Goal: Task Accomplishment & Management: Use online tool/utility

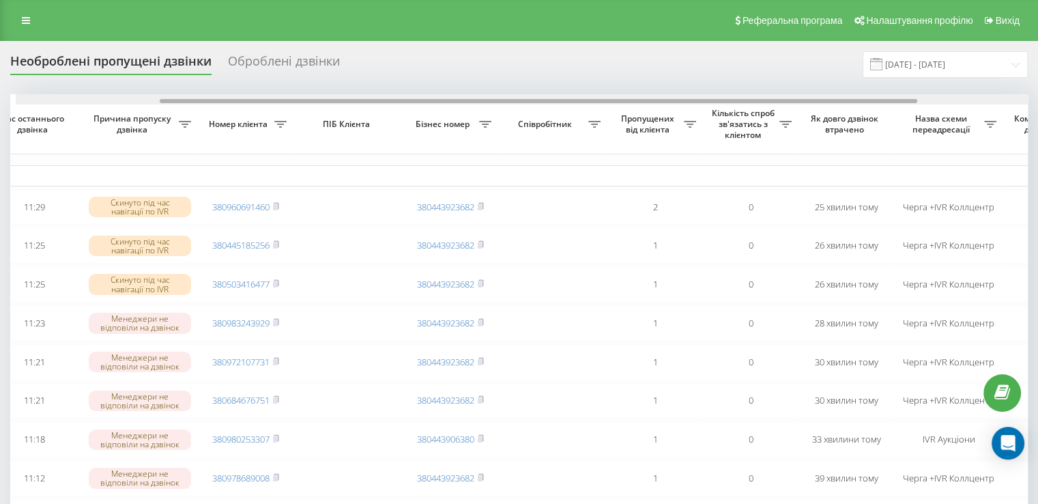
scroll to position [0, 197]
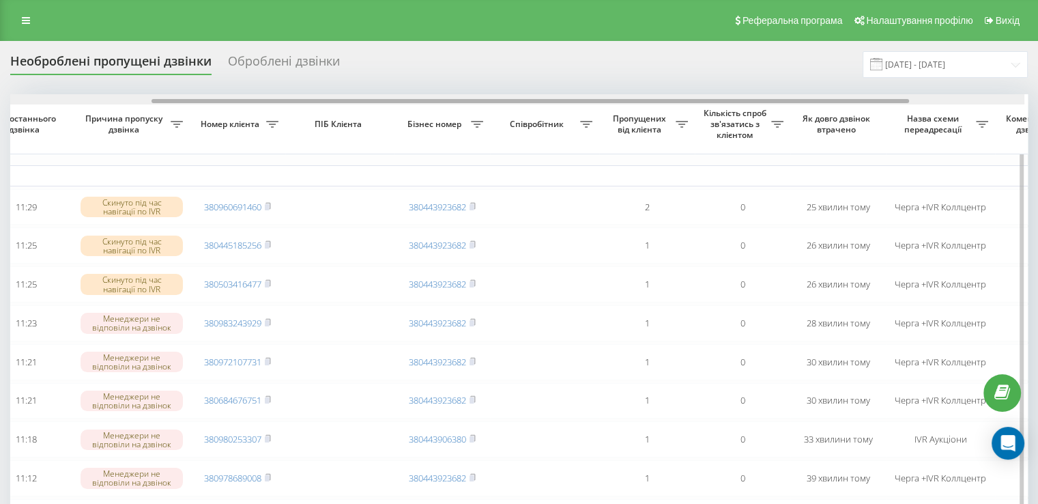
drag, startPoint x: 587, startPoint y: 100, endPoint x: 735, endPoint y: 96, distance: 148.1
click at [734, 96] on div at bounding box center [516, 99] width 1017 height 10
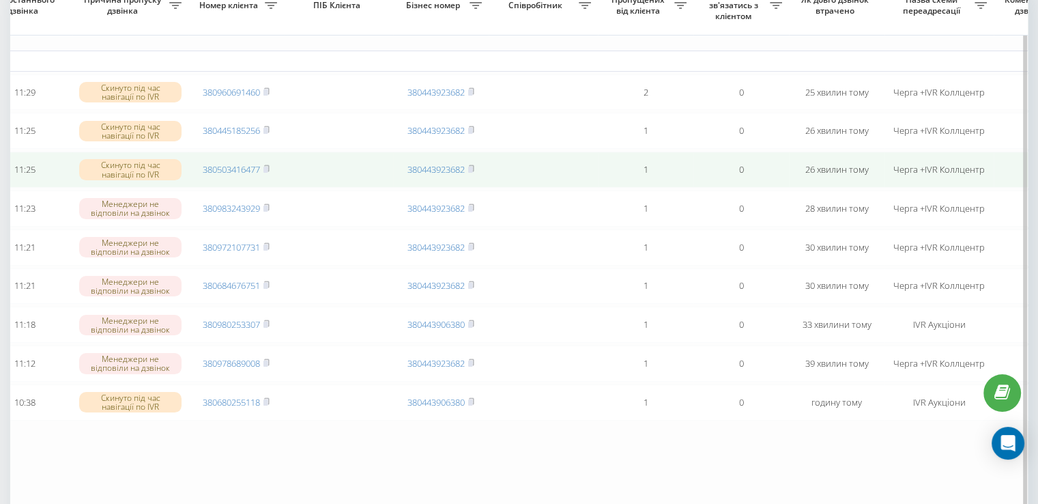
scroll to position [136, 0]
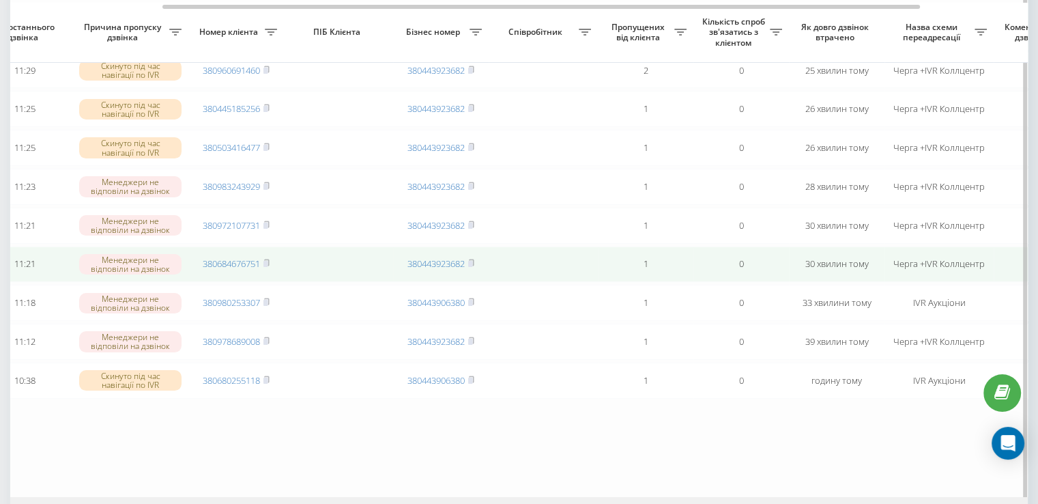
click at [263, 270] on span "380684676751" at bounding box center [236, 263] width 67 height 12
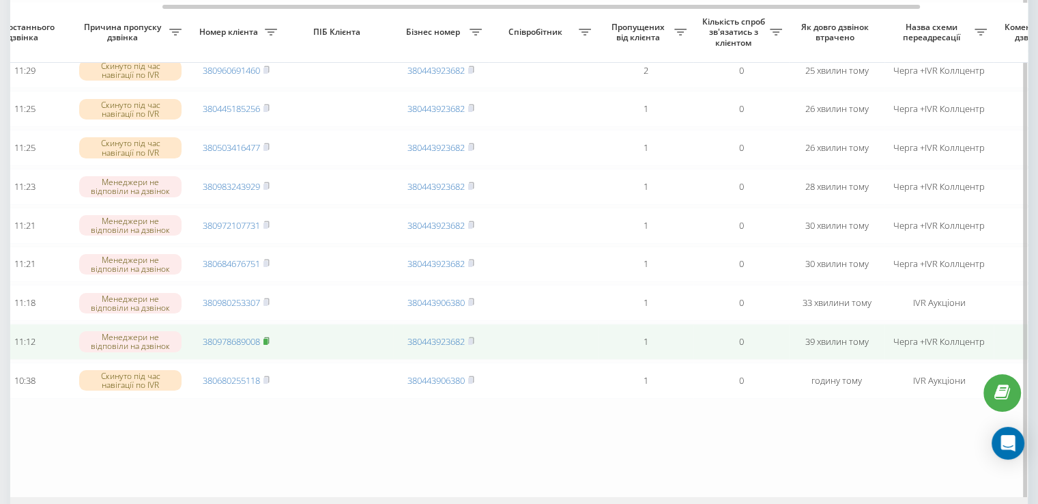
click at [265, 345] on rect at bounding box center [265, 341] width 4 height 6
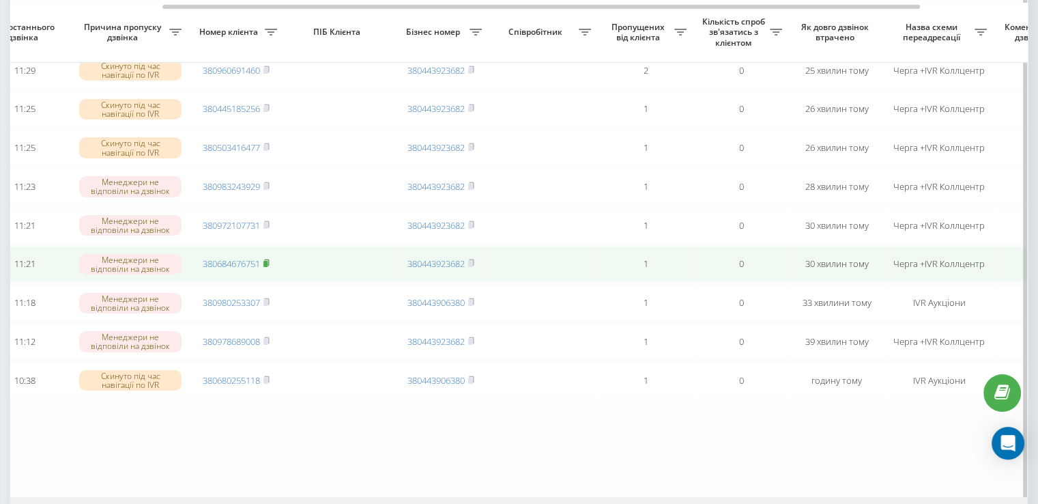
click at [269, 267] on icon at bounding box center [266, 263] width 6 height 8
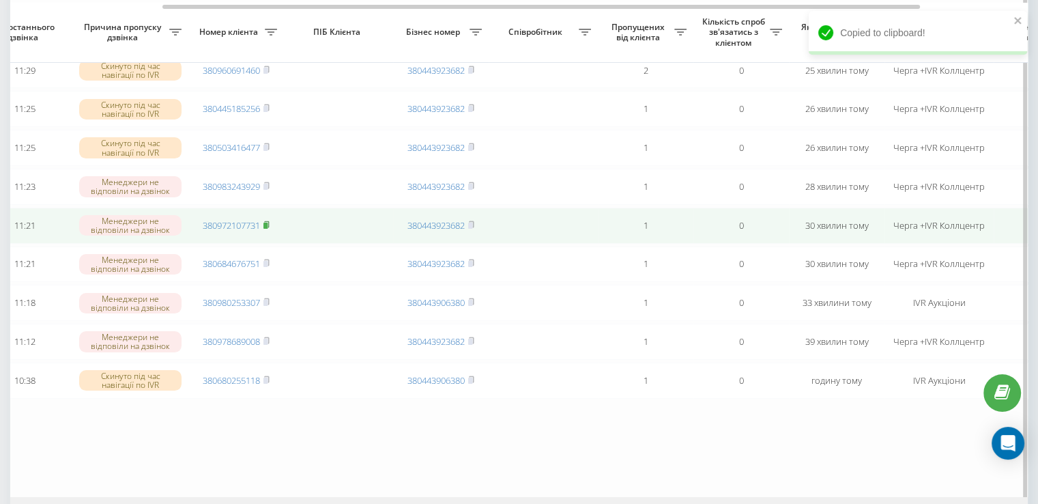
click at [267, 229] on icon at bounding box center [266, 224] width 6 height 8
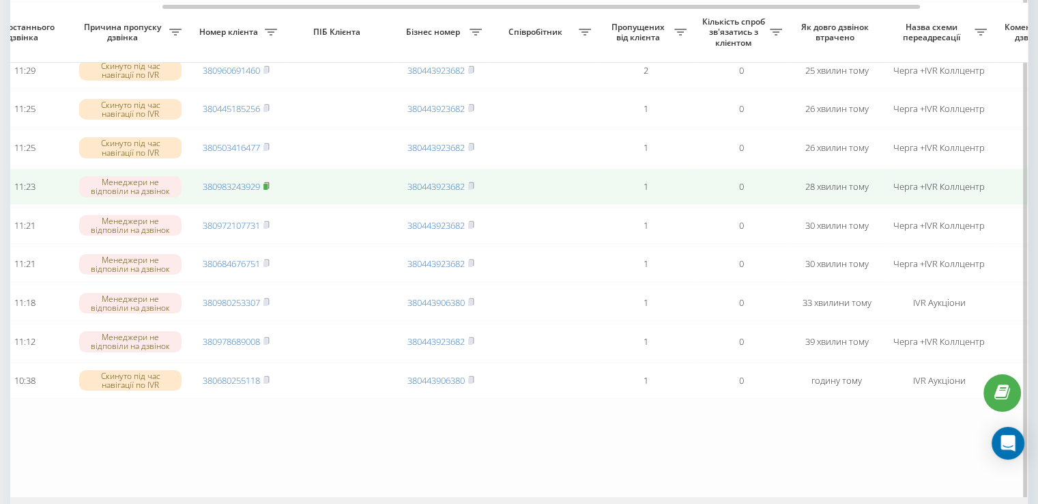
click at [265, 190] on rect at bounding box center [265, 187] width 4 height 6
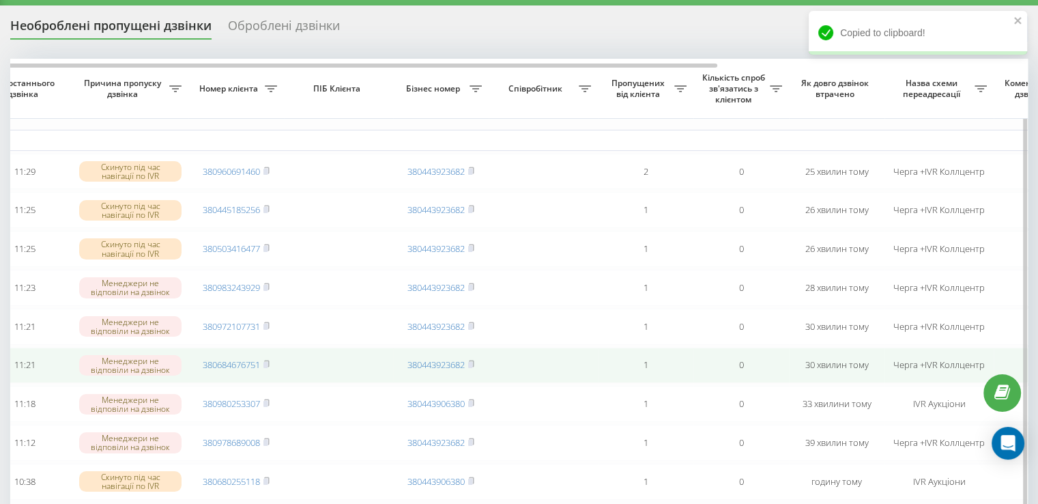
scroll to position [0, 0]
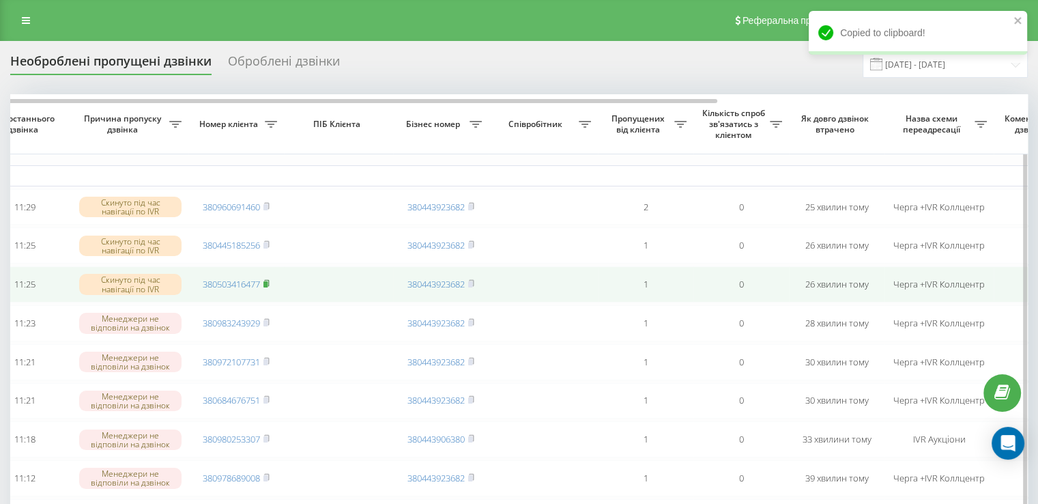
click at [267, 285] on rect at bounding box center [265, 284] width 4 height 6
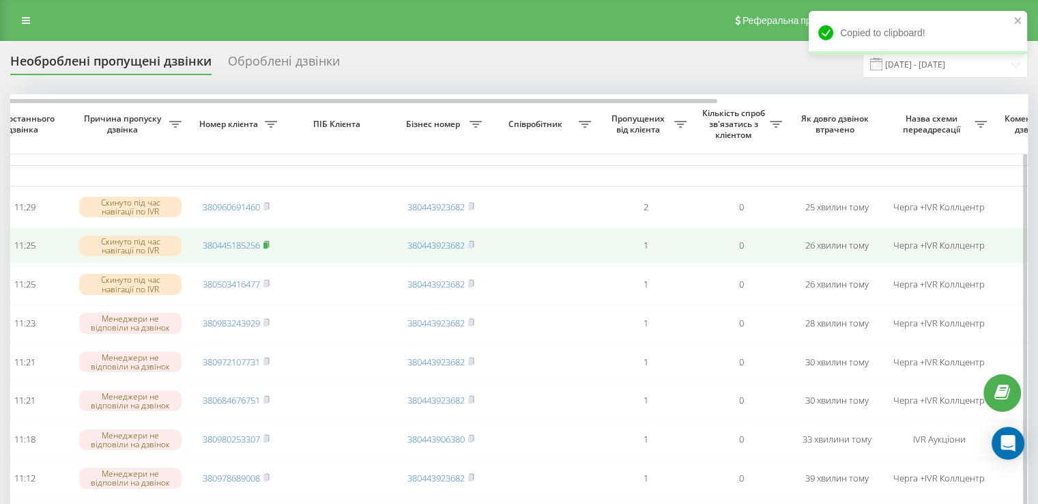
click at [265, 242] on span at bounding box center [266, 245] width 6 height 12
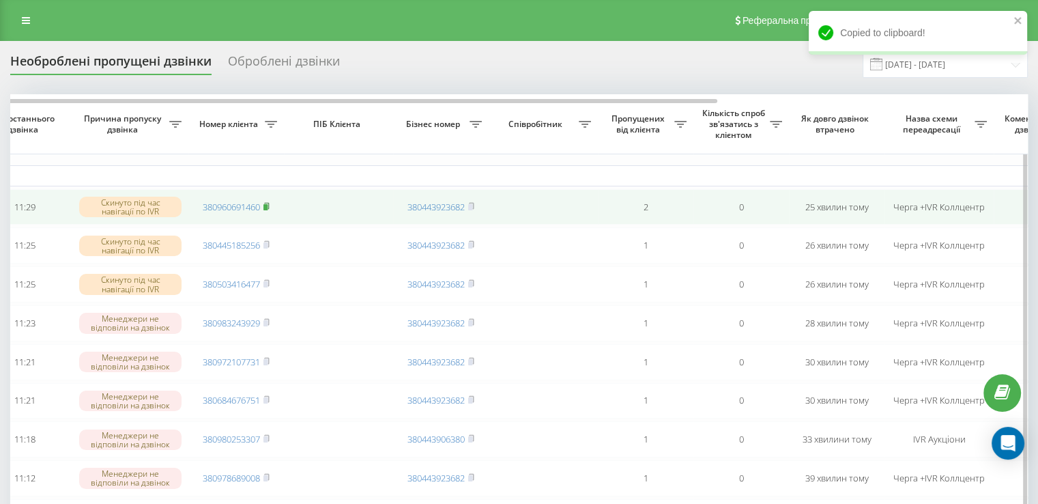
click at [267, 207] on rect at bounding box center [265, 207] width 4 height 6
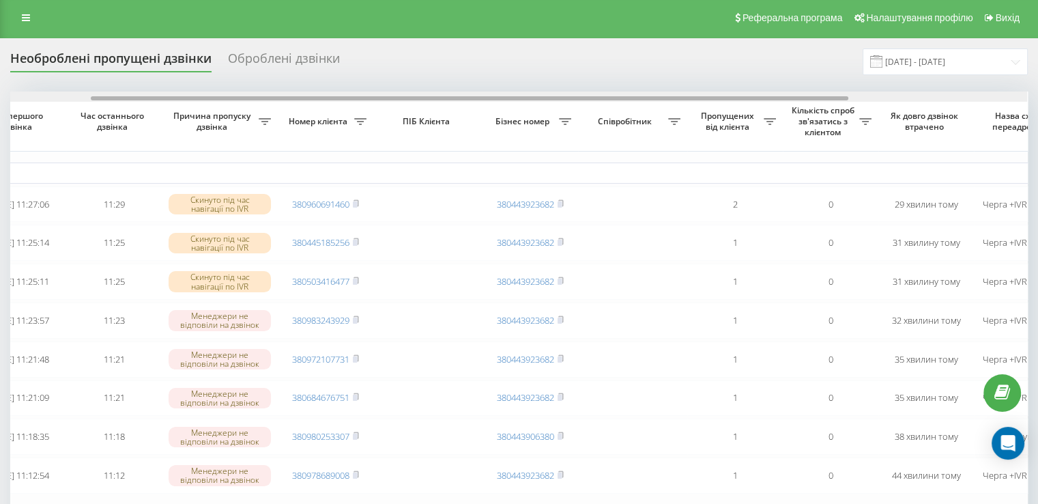
scroll to position [0, 145]
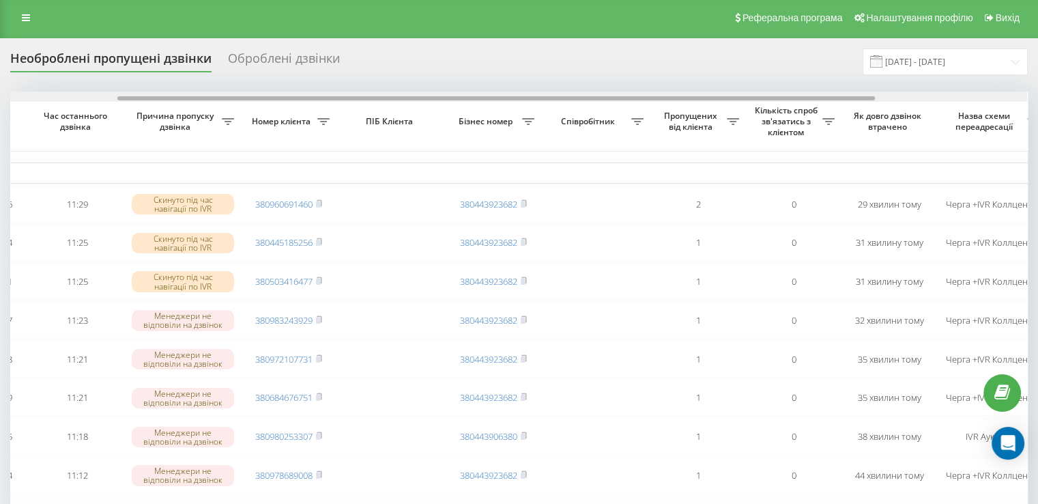
drag, startPoint x: 520, startPoint y: 99, endPoint x: 628, endPoint y: 96, distance: 107.8
click at [628, 96] on div at bounding box center [495, 98] width 757 height 4
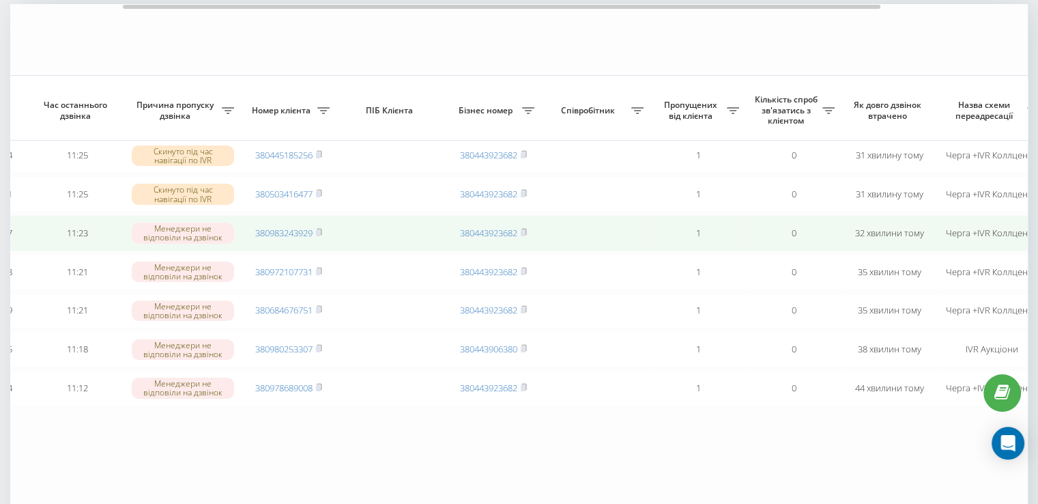
scroll to position [0, 0]
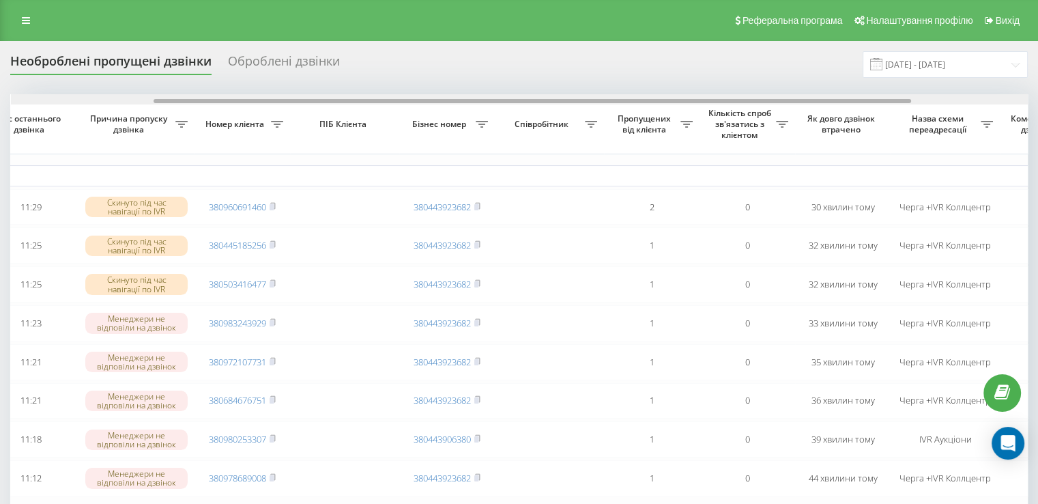
scroll to position [0, 192]
drag, startPoint x: 469, startPoint y: 100, endPoint x: 591, endPoint y: 104, distance: 121.5
click at [591, 104] on div "Обрати всі Час першого дзвінка Час останнього дзвінка Причина пропуску дзвінка …" at bounding box center [518, 343] width 1017 height 499
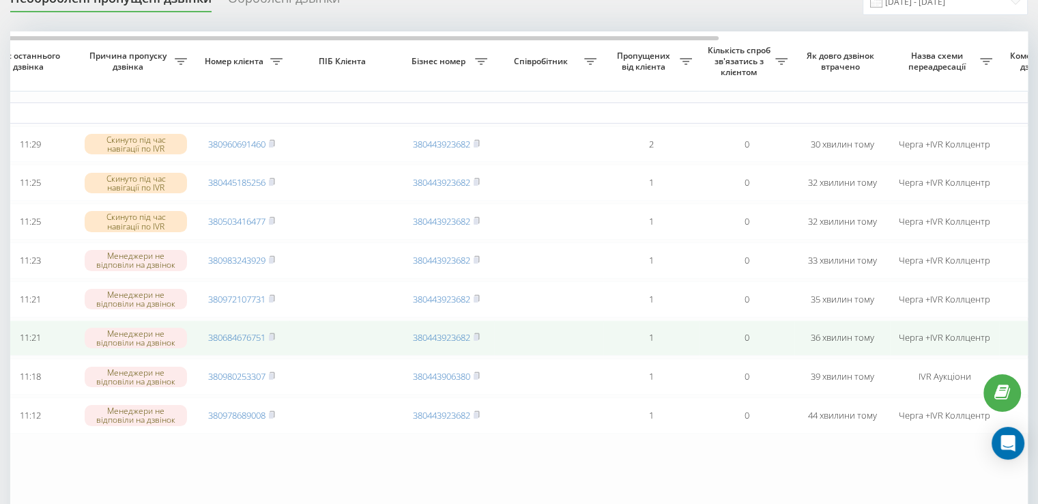
scroll to position [0, 0]
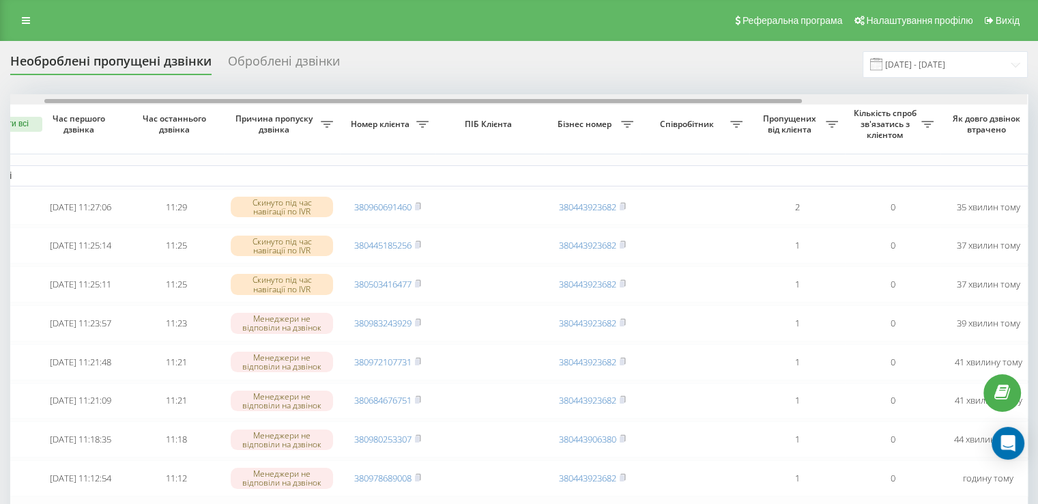
scroll to position [0, 46]
drag, startPoint x: 510, startPoint y: 102, endPoint x: 545, endPoint y: 98, distance: 35.1
click at [545, 98] on div at bounding box center [519, 99] width 1017 height 10
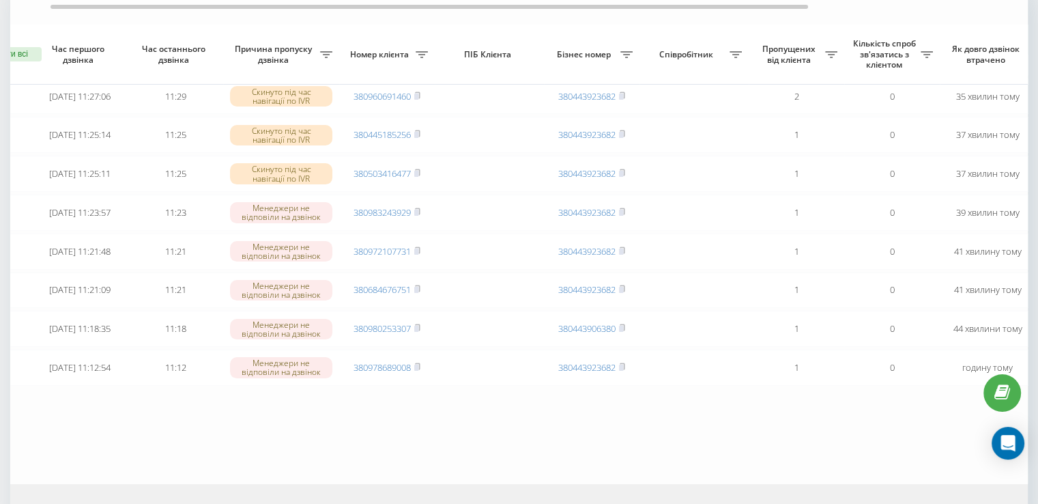
scroll to position [68, 0]
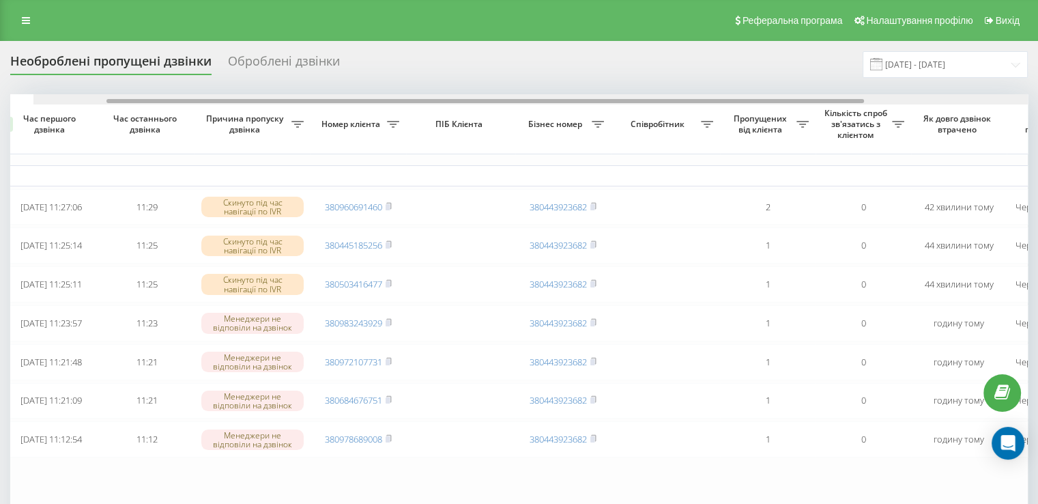
scroll to position [0, 98]
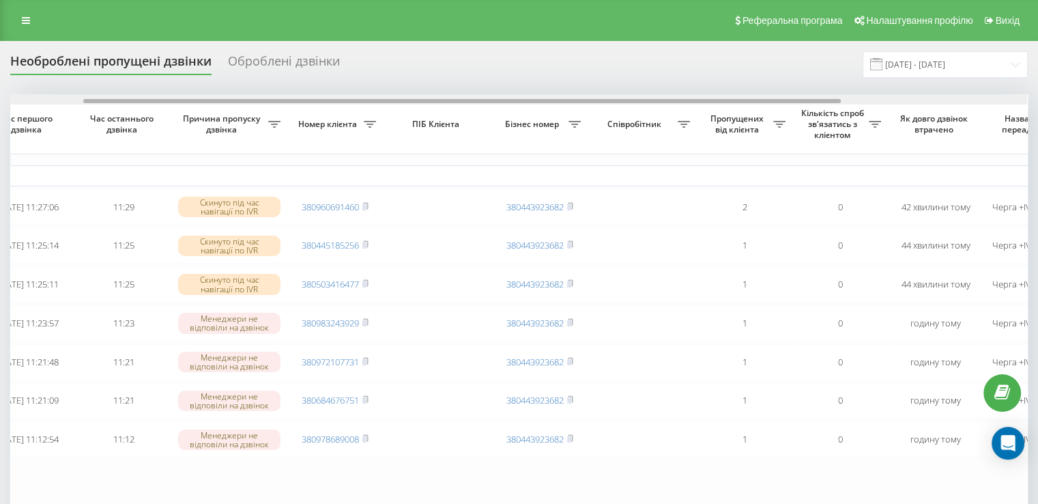
drag, startPoint x: 570, startPoint y: 101, endPoint x: 643, endPoint y: 104, distance: 73.1
click at [643, 104] on div "Обрати всі Час першого дзвінка Час останнього дзвінка Причина пропуску дзвінка …" at bounding box center [518, 324] width 1017 height 461
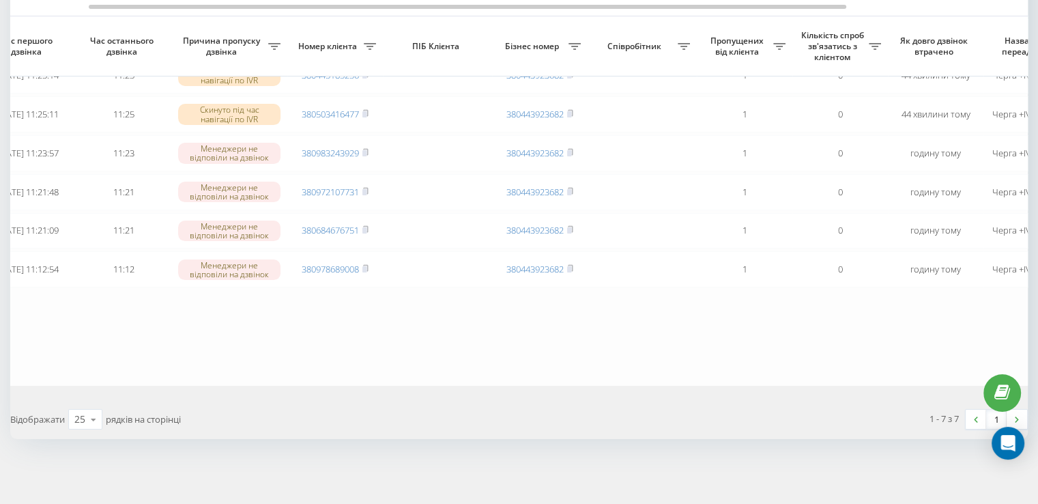
scroll to position [0, 0]
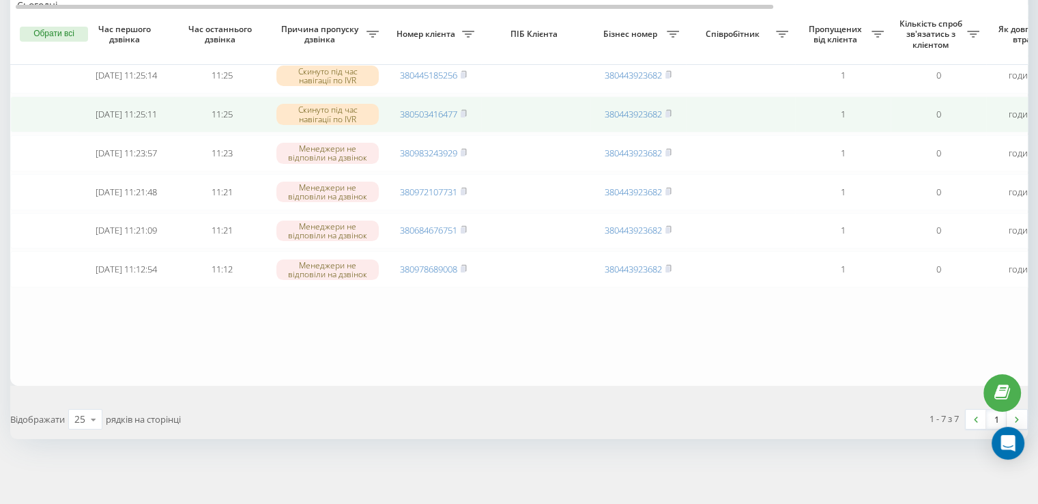
scroll to position [109, 0]
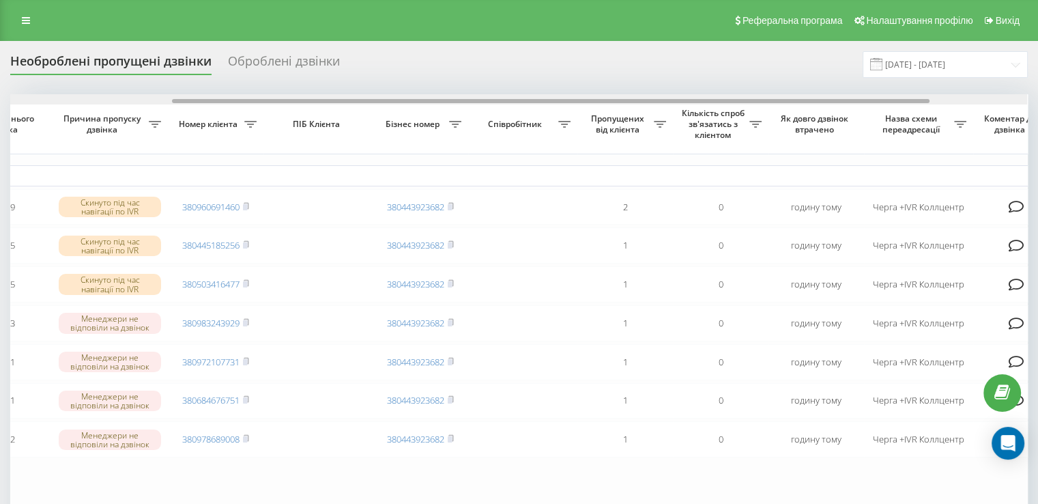
drag, startPoint x: 603, startPoint y: 100, endPoint x: 766, endPoint y: 104, distance: 163.1
click at [766, 104] on div at bounding box center [518, 99] width 1017 height 10
